Goal: Task Accomplishment & Management: Complete application form

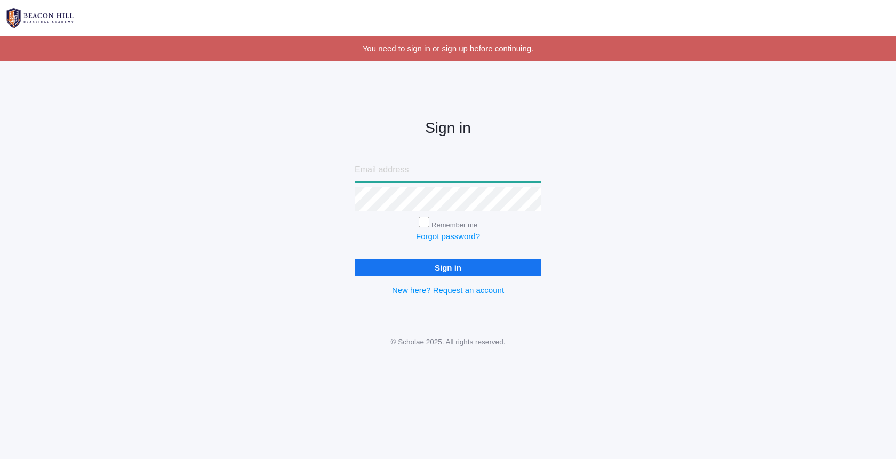
type input "derrickmarz@gmail.com"
click at [480, 269] on input "Sign in" at bounding box center [448, 268] width 187 height 18
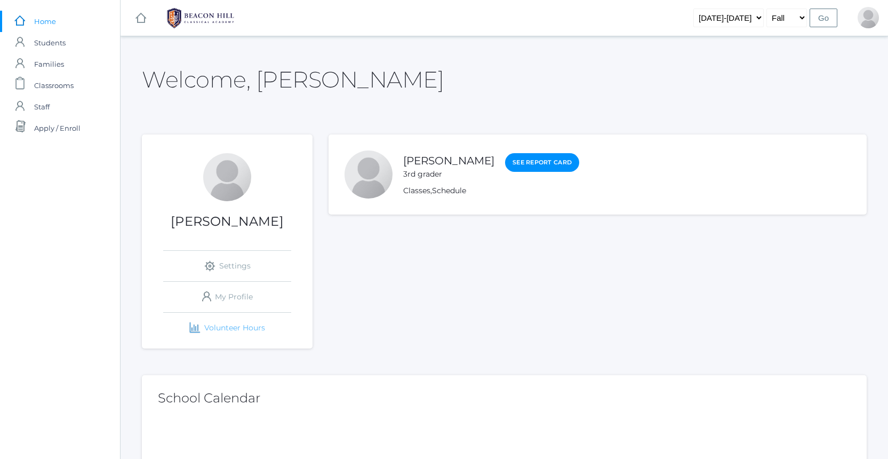
click at [250, 326] on link "icons/finance/bar-chart Created with Sketch. Volunteer Hours" at bounding box center [227, 328] width 128 height 30
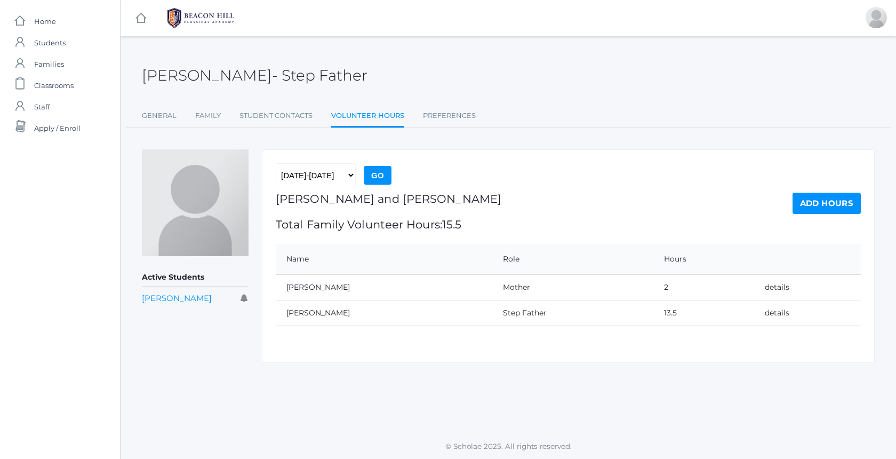
click at [837, 209] on link "Add Hours" at bounding box center [827, 203] width 68 height 21
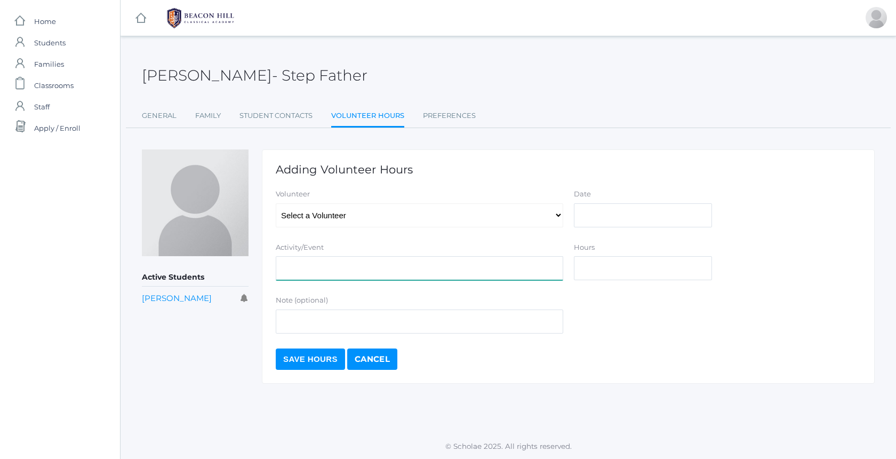
click at [420, 277] on input "Activity/Event" at bounding box center [420, 268] width 288 height 24
type input "Dad on Duty"
click at [670, 217] on input "Date" at bounding box center [643, 215] width 138 height 24
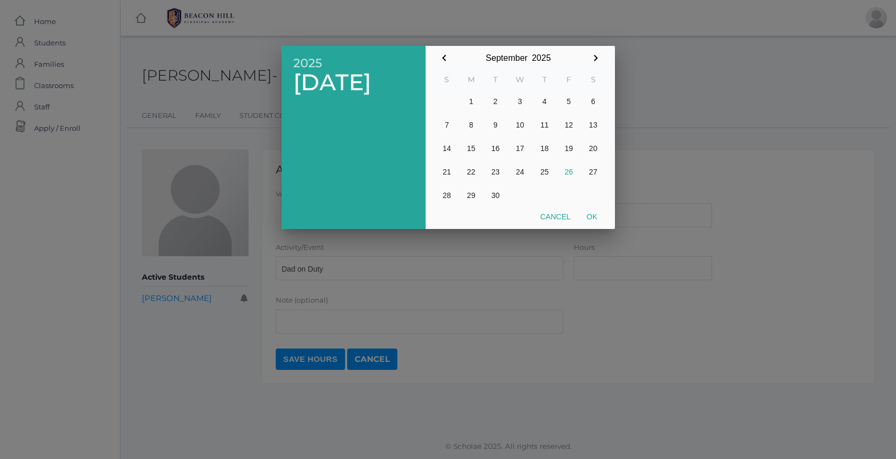
click at [571, 171] on button "26" at bounding box center [569, 171] width 25 height 23
click at [597, 215] on button "Ok" at bounding box center [592, 216] width 27 height 19
type input "[DATE]"
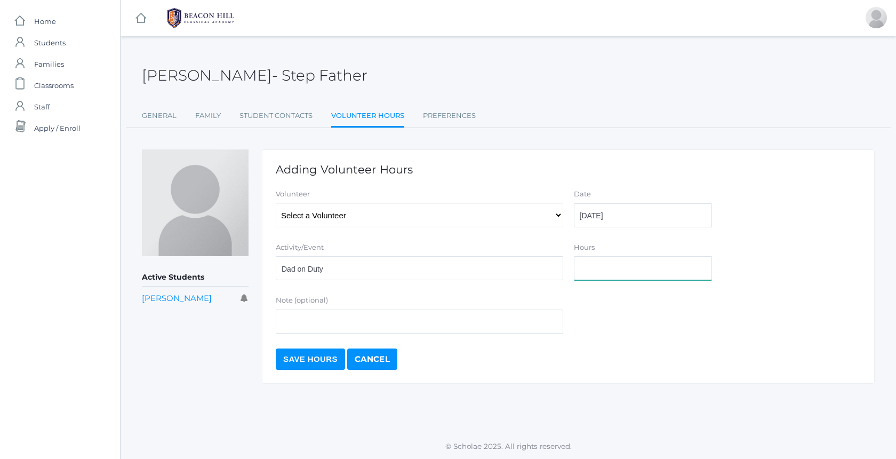
click at [611, 272] on input "Hours" at bounding box center [643, 268] width 138 height 24
type input "3"
click at [336, 355] on input "Save Hours" at bounding box center [310, 358] width 69 height 21
click at [306, 258] on input "Dad on Duty" at bounding box center [420, 268] width 288 height 24
select select "4141"
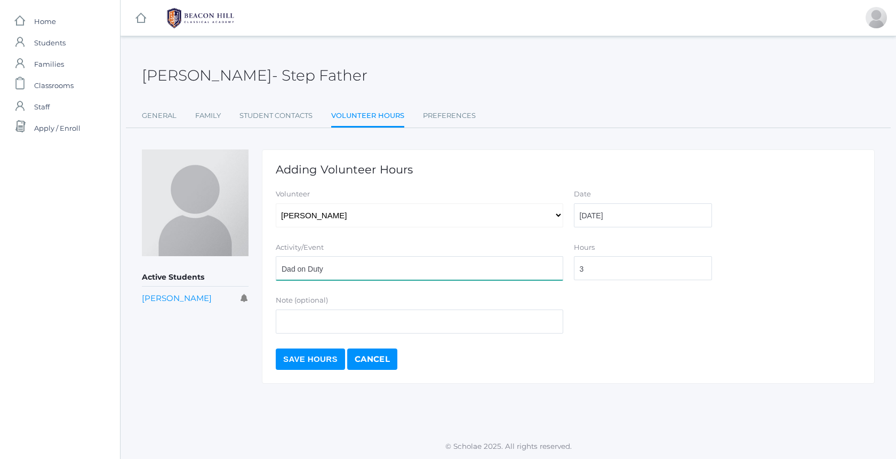
click at [417, 273] on input "Dad on Duty" at bounding box center [420, 268] width 288 height 24
type input "Dad on Duty"
click at [615, 267] on input "3" at bounding box center [643, 268] width 138 height 24
type input "3"
click at [311, 355] on input "Save Hours" at bounding box center [310, 358] width 69 height 21
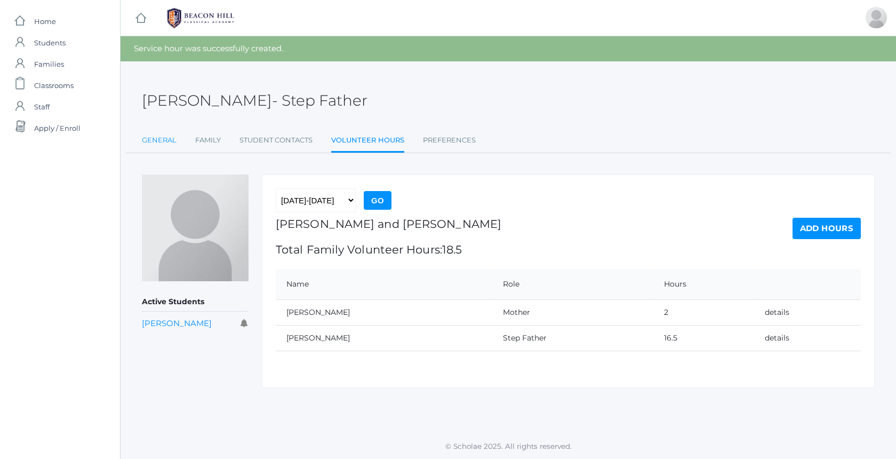
click at [154, 147] on link "General" at bounding box center [159, 140] width 35 height 21
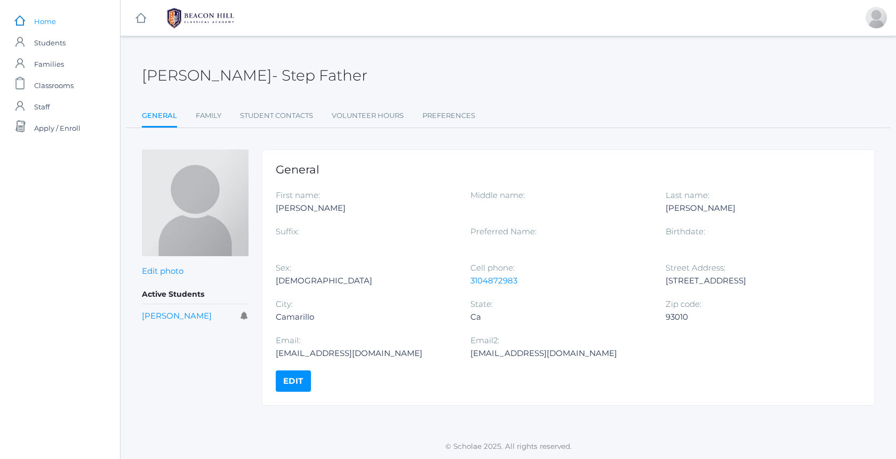
click at [54, 26] on span "Home" at bounding box center [45, 21] width 22 height 21
